Goal: Navigation & Orientation: Find specific page/section

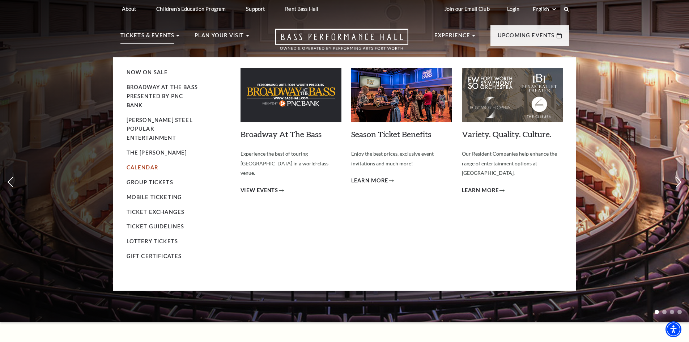
click at [150, 164] on link "Calendar" at bounding box center [142, 167] width 31 height 6
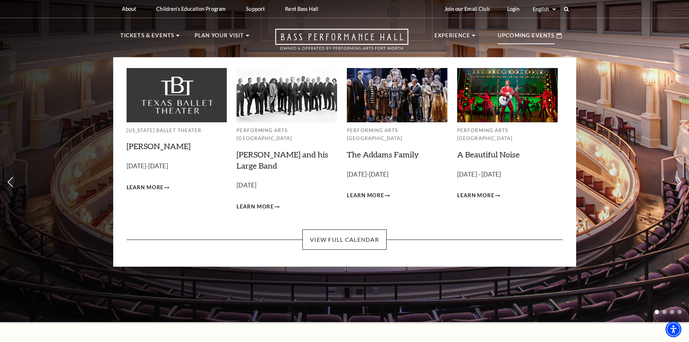
drag, startPoint x: 0, startPoint y: 0, endPoint x: 519, endPoint y: 36, distance: 520.5
click at [519, 36] on p "Upcoming Events" at bounding box center [526, 37] width 57 height 13
